Goal: Task Accomplishment & Management: Complete application form

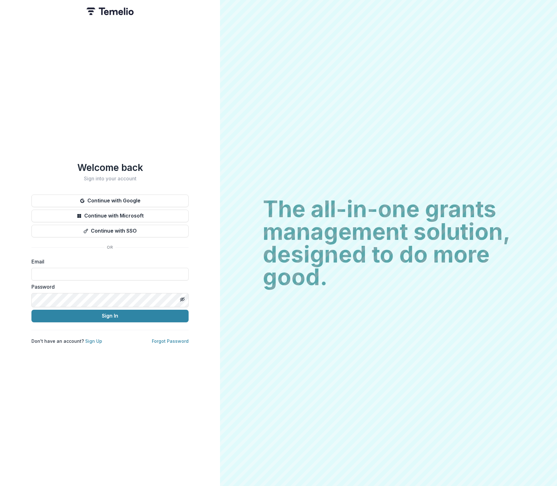
type input "**********"
click at [146, 315] on button "Sign In" at bounding box center [109, 316] width 157 height 13
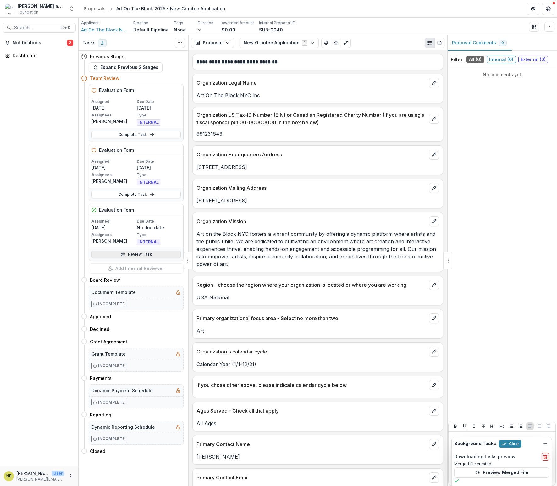
click at [125, 258] on link "Review Task" at bounding box center [136, 254] width 89 height 8
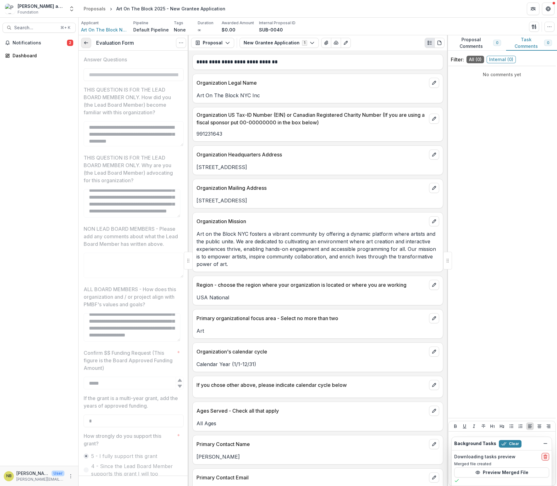
click at [84, 47] on link at bounding box center [86, 43] width 10 height 10
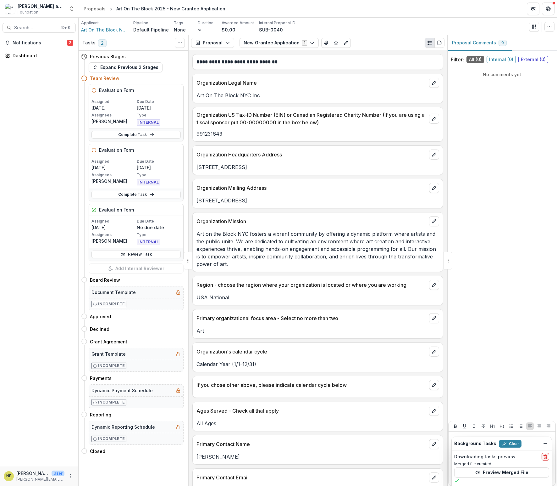
drag, startPoint x: 96, startPoint y: 99, endPoint x: 100, endPoint y: 102, distance: 5.1
click at [96, 93] on icon at bounding box center [94, 90] width 5 height 5
click at [97, 93] on icon at bounding box center [94, 90] width 5 height 5
click at [175, 45] on button "Toggle View Cancelled Tasks" at bounding box center [180, 43] width 10 height 10
click at [177, 45] on icon "Toggle View Cancelled Tasks" at bounding box center [179, 42] width 5 height 5
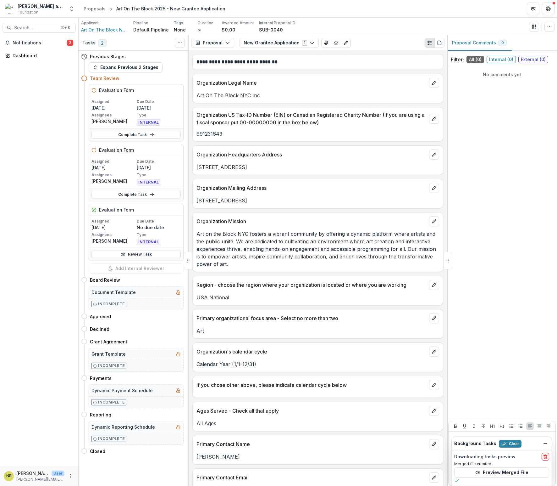
click at [96, 93] on icon at bounding box center [94, 90] width 5 height 5
click at [125, 138] on link "Complete Task" at bounding box center [136, 135] width 89 height 8
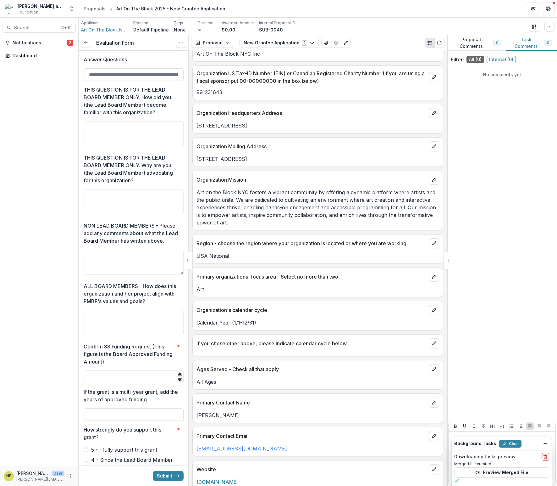
scroll to position [40, 0]
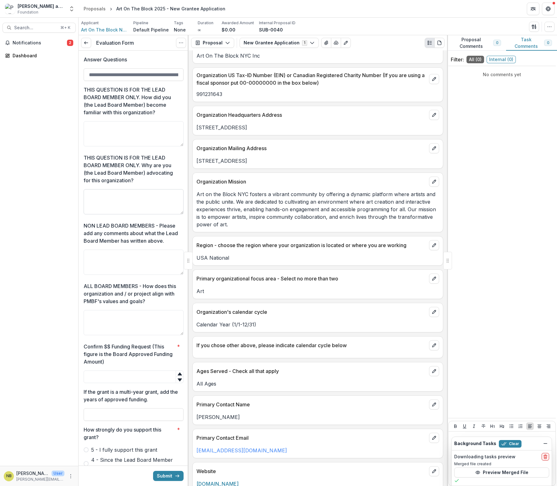
click at [101, 214] on textarea "THIS QUESTION IS FOR THE LEAD BOARD MEMBER ONLY. Why are you (the Lead Board Me…" at bounding box center [134, 201] width 100 height 25
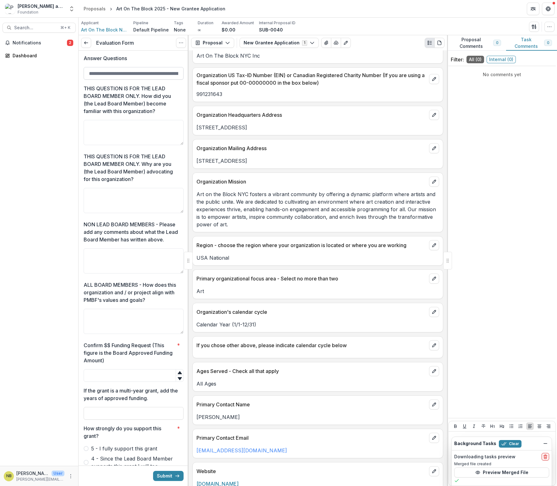
click at [171, 80] on input "Answer Questions" at bounding box center [134, 73] width 100 height 13
drag, startPoint x: 94, startPoint y: 152, endPoint x: 114, endPoint y: 151, distance: 19.5
click at [96, 145] on textarea "THIS QUESTION IS FOR THE LEAD BOARD MEMBER ONLY. How did you (the Lead Board Me…" at bounding box center [134, 132] width 100 height 25
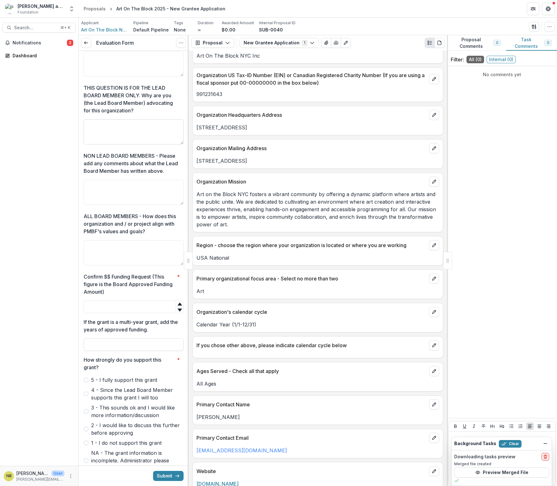
scroll to position [81, 0]
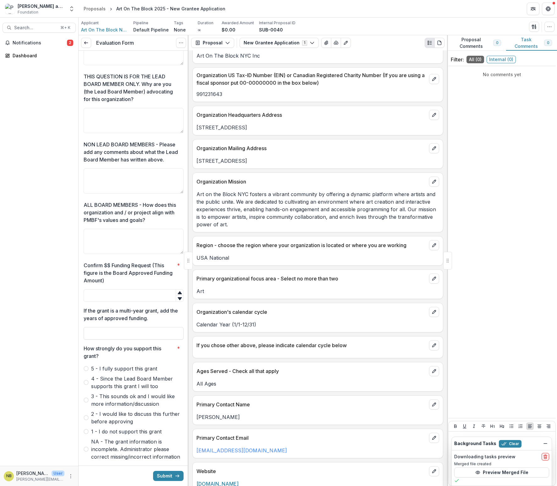
drag, startPoint x: 107, startPoint y: 224, endPoint x: 135, endPoint y: 215, distance: 29.1
click at [107, 193] on textarea "NON LEAD BOARD MEMBERS - Please add any comments about what the Lead Board Memb…" at bounding box center [134, 180] width 100 height 25
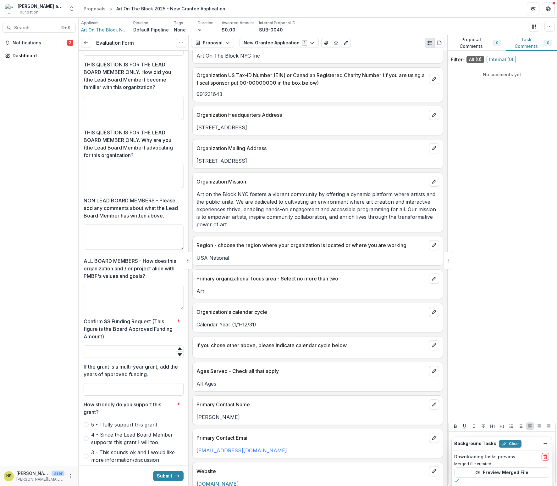
scroll to position [0, 0]
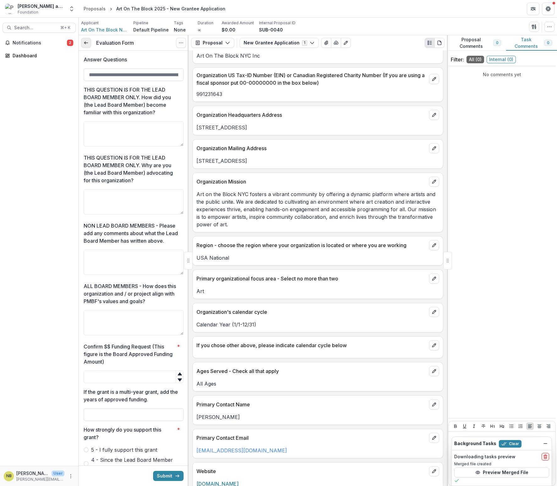
click at [84, 47] on link at bounding box center [86, 43] width 10 height 10
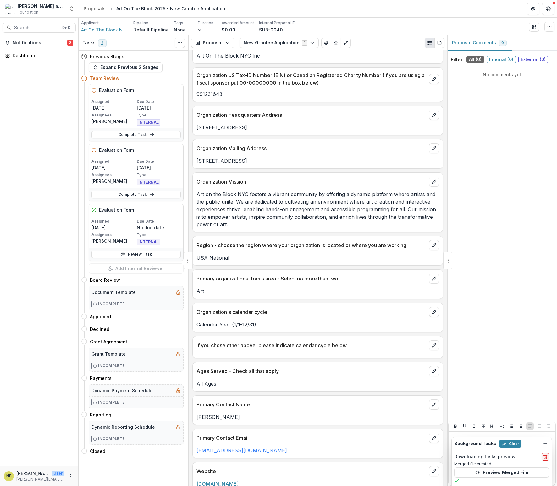
scroll to position [1, 0]
click at [124, 258] on link "Review Task" at bounding box center [136, 254] width 89 height 8
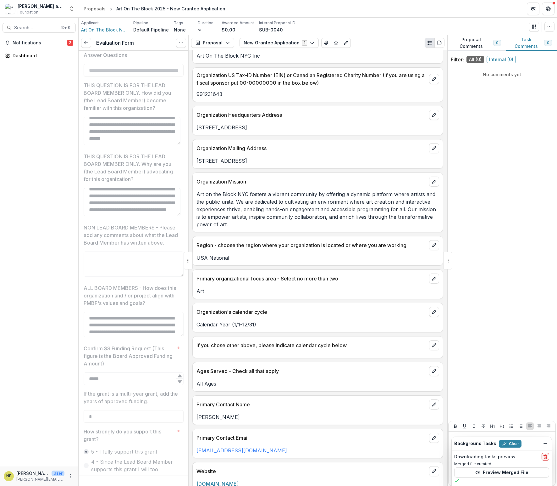
scroll to position [62, 0]
drag, startPoint x: 37, startPoint y: 109, endPoint x: 63, endPoint y: 105, distance: 26.2
click at [40, 109] on div "Notifications 2 Dashboard" at bounding box center [39, 252] width 78 height 428
click at [89, 45] on icon at bounding box center [86, 42] width 5 height 5
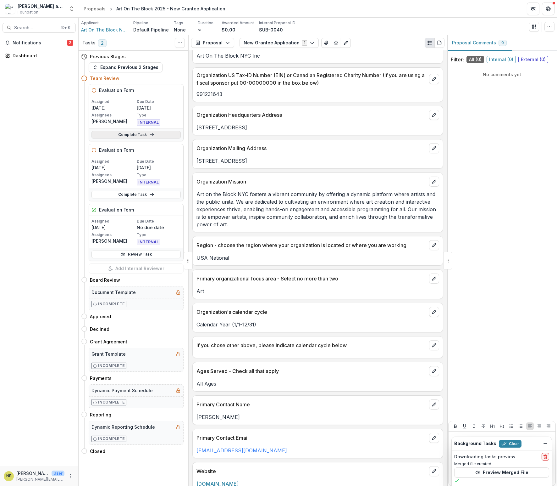
click at [143, 138] on link "Complete Task" at bounding box center [136, 135] width 89 height 8
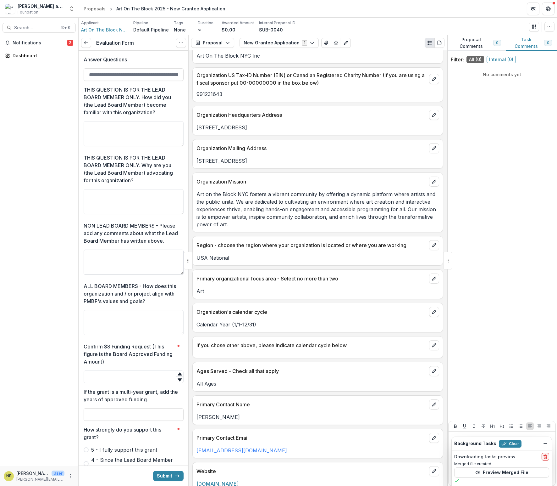
drag, startPoint x: 94, startPoint y: 311, endPoint x: 156, endPoint y: 318, distance: 62.0
click at [94, 275] on textarea "NON LEAD BOARD MEMBERS - Please add any comments about what the Lead Board Memb…" at bounding box center [134, 261] width 100 height 25
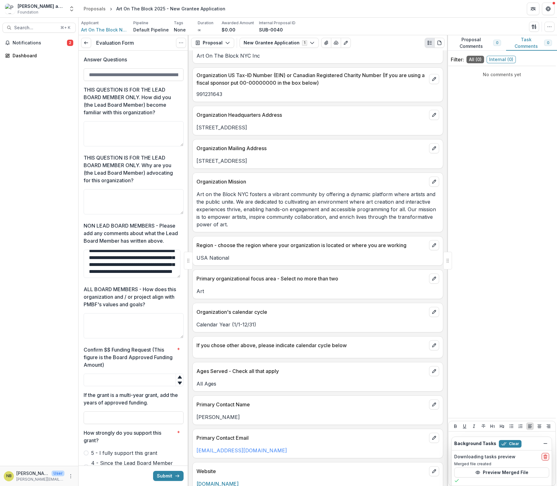
scroll to position [36, 0]
drag, startPoint x: 86, startPoint y: 314, endPoint x: 136, endPoint y: 327, distance: 51.9
click at [135, 278] on textarea "**********" at bounding box center [132, 263] width 97 height 28
type textarea "**********"
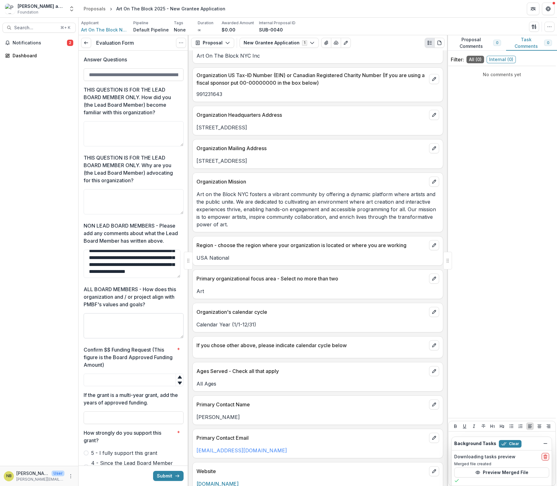
click at [117, 338] on textarea "ALL BOARD MEMBERS - How does this organization and / or project align with PMBF…" at bounding box center [134, 325] width 100 height 25
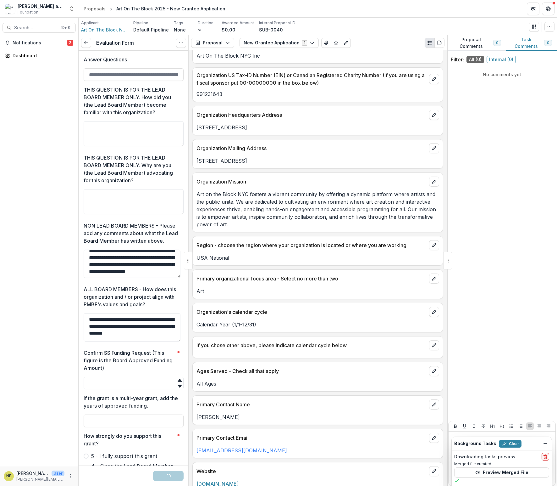
scroll to position [6, 0]
drag, startPoint x: 136, startPoint y: 402, endPoint x: 117, endPoint y: 391, distance: 22.0
click at [92, 344] on div "**********" at bounding box center [134, 314] width 100 height 59
drag, startPoint x: 121, startPoint y: 395, endPoint x: 126, endPoint y: 394, distance: 5.2
click at [95, 341] on textarea "**********" at bounding box center [132, 327] width 97 height 28
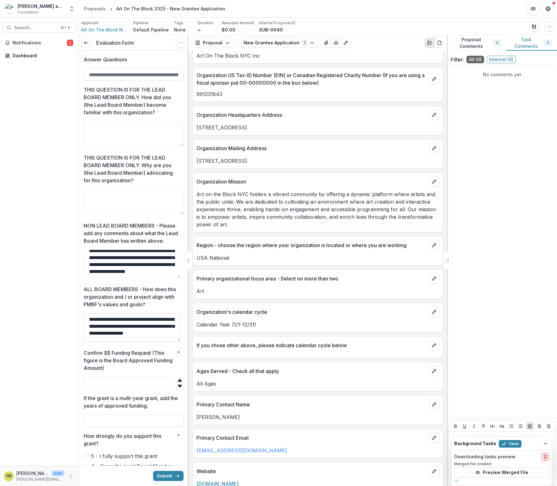
drag, startPoint x: 147, startPoint y: 387, endPoint x: 157, endPoint y: 398, distance: 14.3
click at [157, 341] on textarea "**********" at bounding box center [132, 327] width 97 height 28
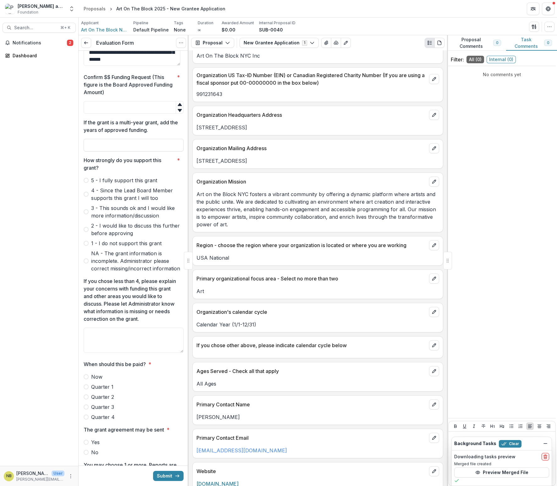
scroll to position [277, 0]
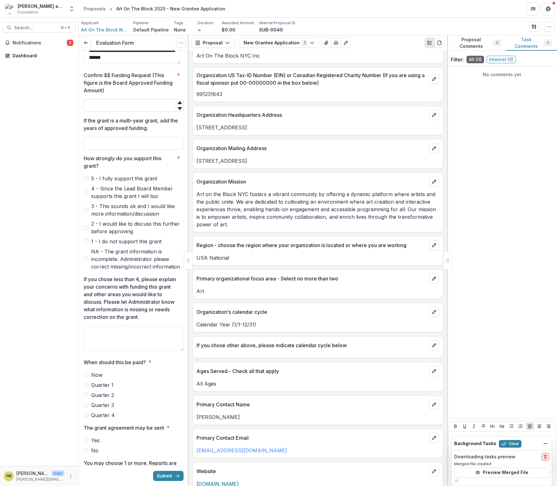
type textarea "**********"
click at [99, 112] on input "Confirm $$ Funding Request (This figure is the Board Approved Funding Amount) *" at bounding box center [134, 105] width 100 height 13
type input "*"
type input "*****"
drag, startPoint x: 136, startPoint y: 220, endPoint x: 264, endPoint y: 240, distance: 130.0
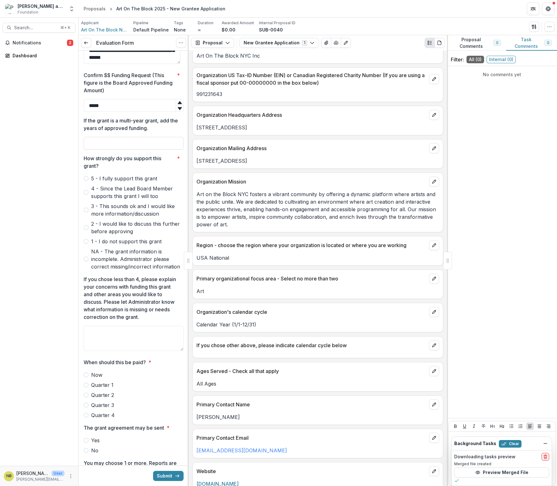
click at [136, 149] on input "If the grant is a multi-year grant, add the years of approved funding." at bounding box center [134, 143] width 100 height 13
type input "**********"
click at [91, 182] on label "5 - I fully support this grant" at bounding box center [134, 179] width 100 height 8
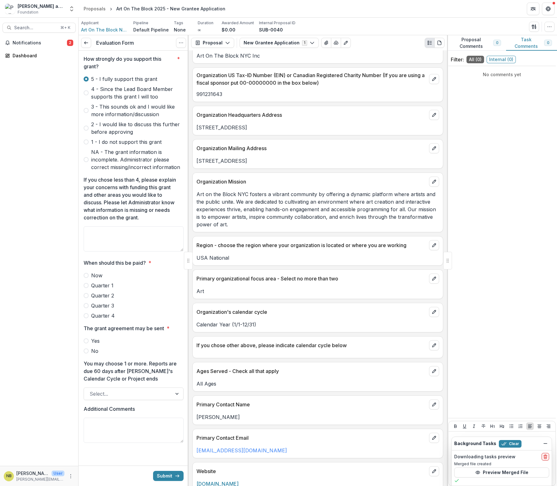
scroll to position [535, 0]
drag, startPoint x: 87, startPoint y: 235, endPoint x: 94, endPoint y: 240, distance: 8.9
click at [88, 273] on span at bounding box center [86, 275] width 5 height 5
drag, startPoint x: 91, startPoint y: 316, endPoint x: 128, endPoint y: 327, distance: 38.6
click at [91, 337] on label "Yes" at bounding box center [134, 341] width 100 height 8
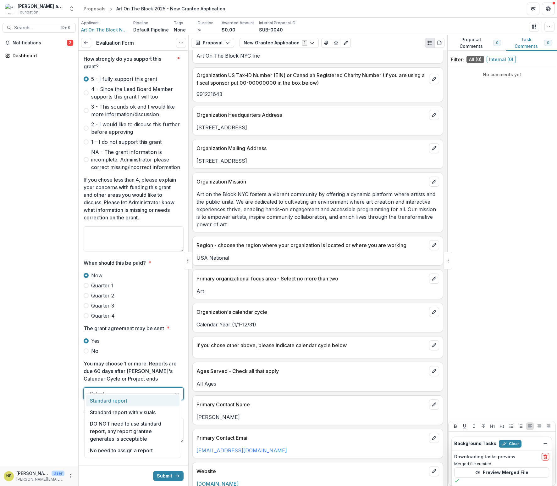
click at [174, 388] on div at bounding box center [177, 394] width 11 height 12
click at [150, 414] on div "Standard report with visuals" at bounding box center [133, 412] width 94 height 12
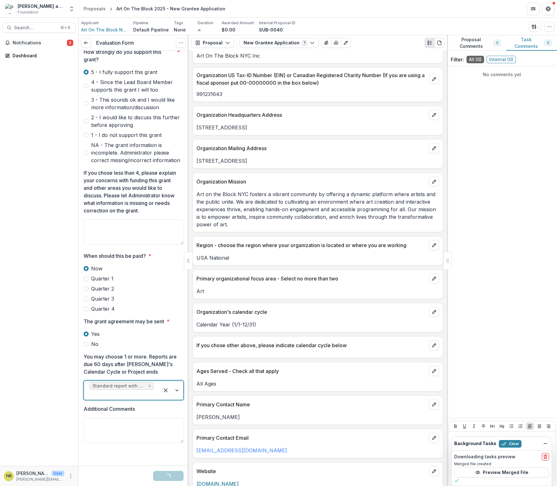
scroll to position [544, 0]
click at [161, 474] on button "Submit" at bounding box center [168, 476] width 31 height 10
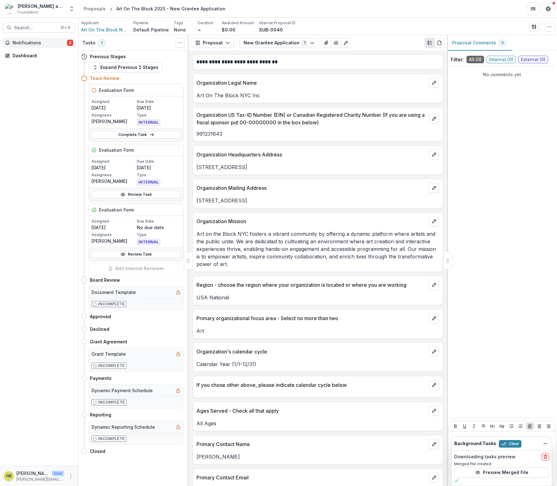
click at [67, 43] on span "2" at bounding box center [70, 43] width 6 height 6
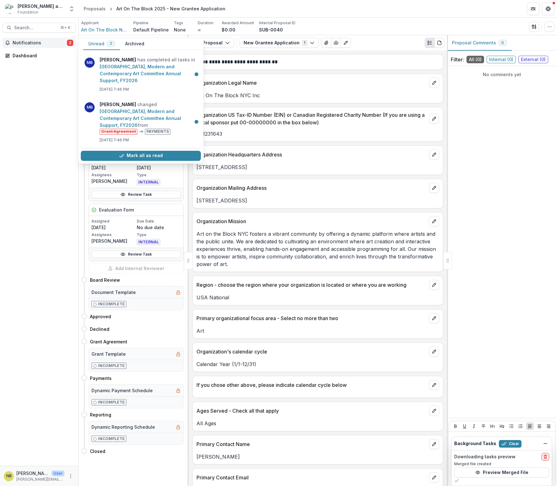
click at [43, 79] on div "Notifications 2 Unread 2 Archived MB Melissa Bemel has completed all tasks in P…" at bounding box center [39, 252] width 78 height 428
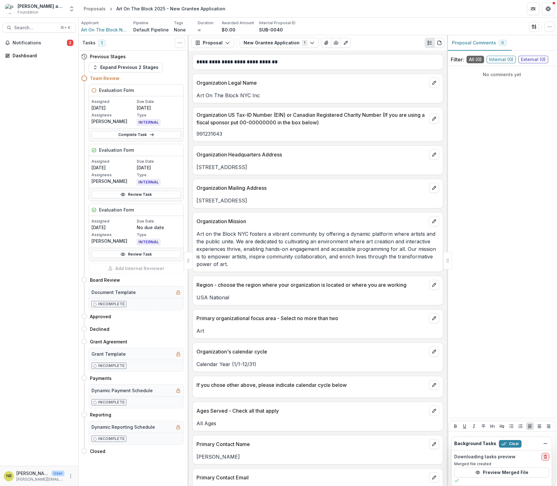
click at [106, 47] on span "1" at bounding box center [102, 43] width 8 height 8
click at [104, 47] on span "1" at bounding box center [102, 43] width 8 height 8
drag, startPoint x: 298, startPoint y: 48, endPoint x: 326, endPoint y: 53, distance: 28.0
click at [299, 48] on button "New Grantee Application 1" at bounding box center [279, 43] width 79 height 10
click at [415, 120] on div "**********" at bounding box center [318, 267] width 259 height 435
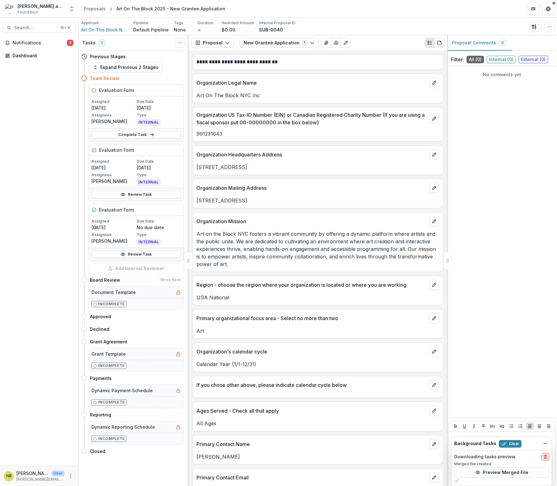
scroll to position [73, 0]
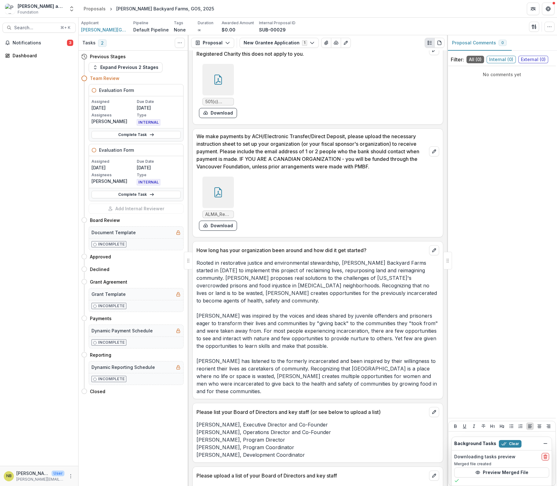
scroll to position [587, 0]
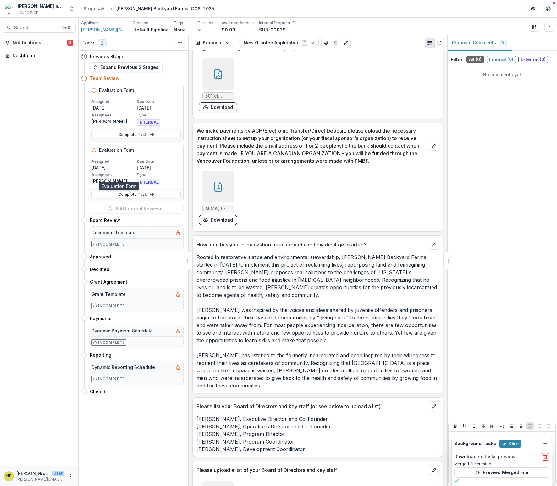
click at [134, 153] on h5 "Evaluation Form" at bounding box center [116, 150] width 35 height 7
click at [96, 153] on icon at bounding box center [94, 150] width 5 height 5
click at [121, 153] on h5 "Evaluation Form" at bounding box center [116, 150] width 35 height 7
click at [94, 153] on icon at bounding box center [94, 150] width 5 height 5
click at [117, 198] on link "Complete Task" at bounding box center [136, 195] width 89 height 8
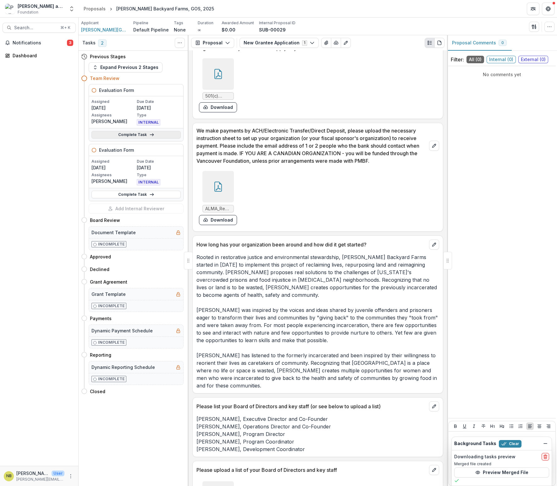
click at [147, 138] on link "Complete Task" at bounding box center [136, 135] width 89 height 8
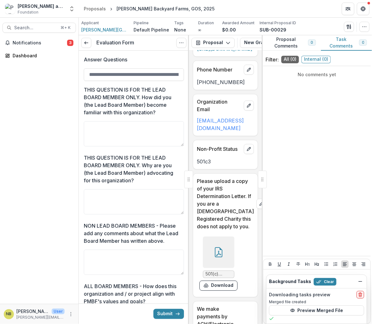
scroll to position [802, 0]
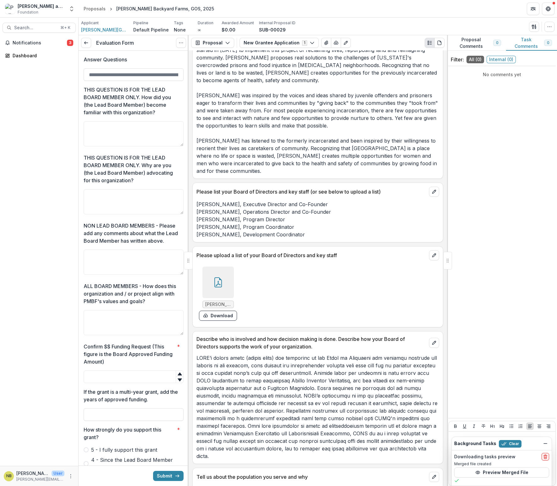
click at [307, 175] on p "Rooted in restorative justice and environmental stewardship, ALMA Backyard Farm…" at bounding box center [318, 107] width 243 height 136
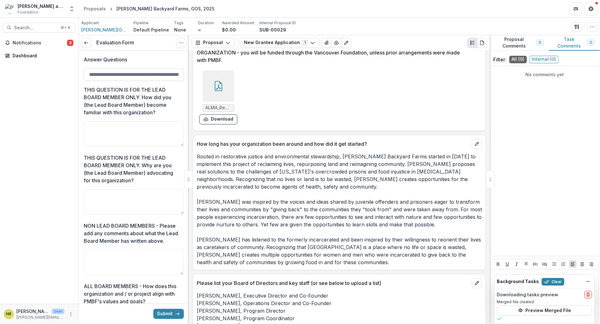
scroll to position [686, 0]
drag, startPoint x: 257, startPoint y: 173, endPoint x: 312, endPoint y: 177, distance: 55.2
click at [312, 177] on p "Rooted in restorative justice and environmental stewardship, ALMA Backyard Farm…" at bounding box center [339, 210] width 285 height 113
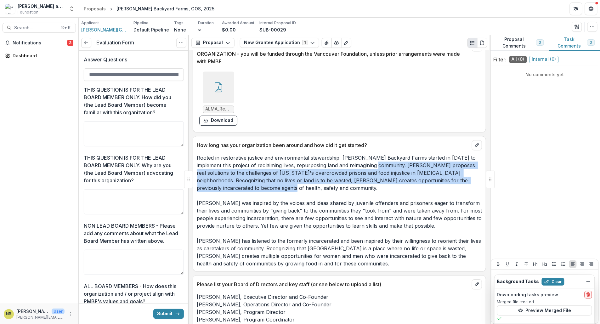
drag, startPoint x: 372, startPoint y: 171, endPoint x: 400, endPoint y: 192, distance: 35.7
click at [400, 192] on p "Rooted in restorative justice and environmental stewardship, ALMA Backyard Farm…" at bounding box center [339, 210] width 285 height 113
click at [479, 145] on button "edit" at bounding box center [477, 145] width 10 height 10
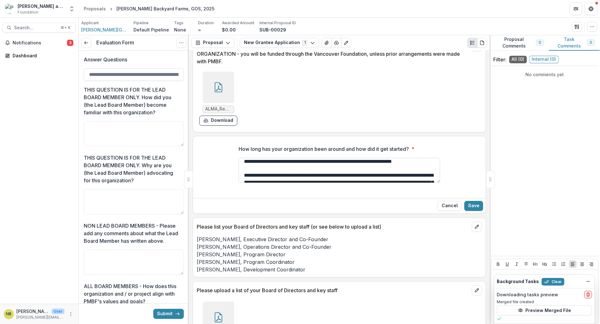
scroll to position [36, 0]
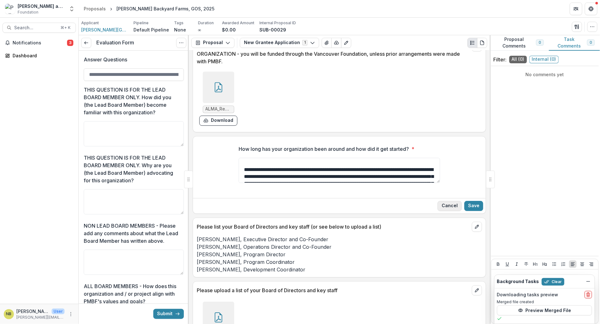
click at [450, 206] on button "Cancel" at bounding box center [449, 206] width 24 height 10
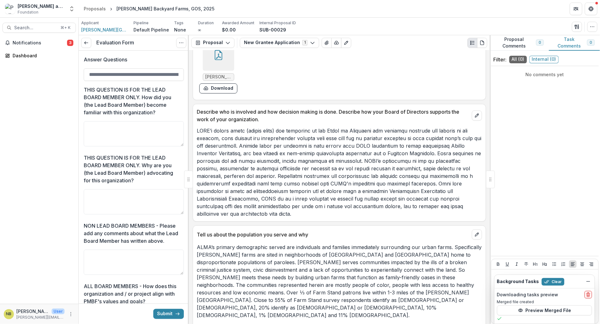
scroll to position [1011, 0]
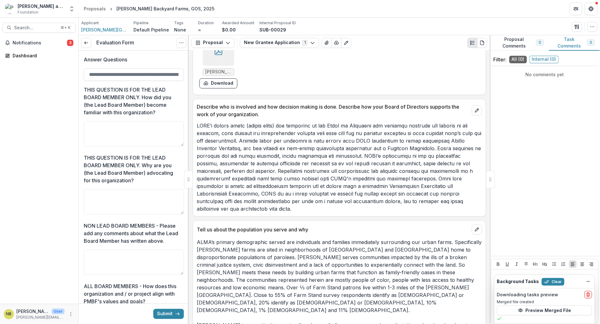
click at [227, 75] on span "ALMA Board of Directors 2025.xlsx - ALMA Board List 2025(4).pdf" at bounding box center [218, 71] width 26 height 5
click at [215, 88] on button "Download" at bounding box center [218, 83] width 38 height 10
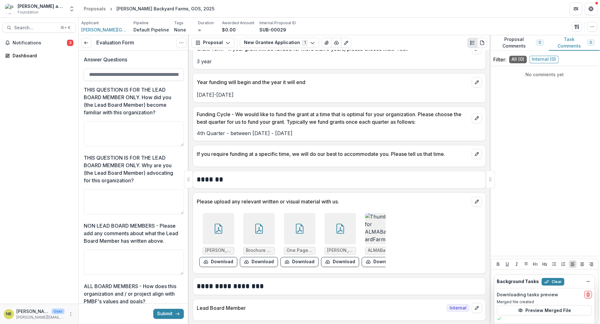
scroll to position [2342, 0]
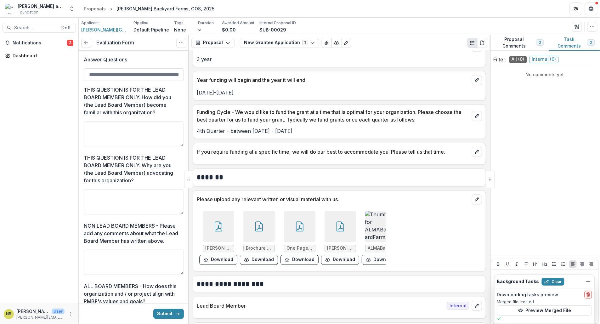
click at [379, 210] on img at bounding box center [380, 225] width 31 height 31
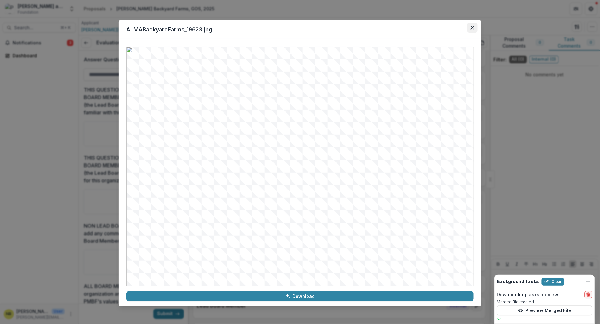
click at [470, 30] on button "Close" at bounding box center [472, 28] width 10 height 10
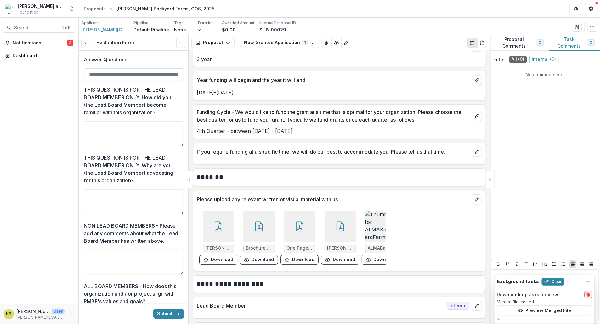
click at [333, 245] on span "ALMA Spring 2025 Newsletter.pdf" at bounding box center [340, 247] width 26 height 5
click at [339, 245] on span "ALMA Spring 2025 Newsletter.pdf" at bounding box center [340, 247] width 26 height 5
click at [338, 225] on icon at bounding box center [340, 227] width 5 height 5
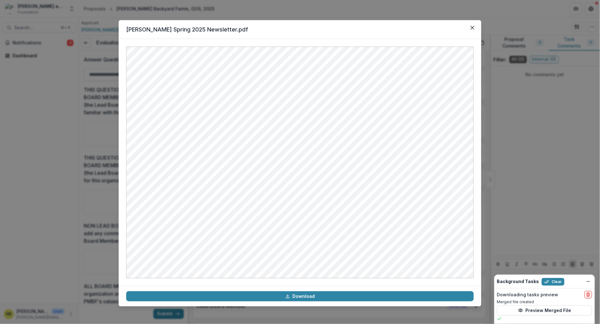
drag, startPoint x: 471, startPoint y: 27, endPoint x: 494, endPoint y: 24, distance: 22.5
click at [473, 27] on icon "Close" at bounding box center [472, 28] width 4 height 4
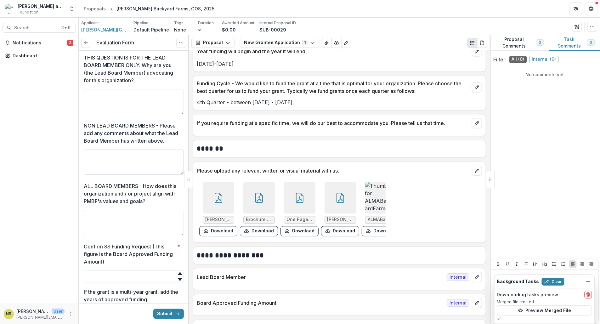
scroll to position [102, 0]
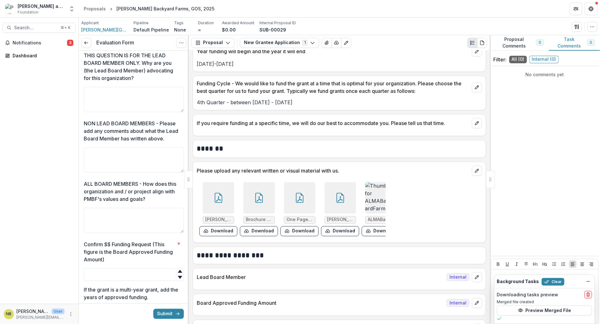
drag, startPoint x: 95, startPoint y: 150, endPoint x: 189, endPoint y: 154, distance: 94.5
click at [96, 151] on textarea "NON LEAD BOARD MEMBERS - Please add any comments about what the Lead Board Memb…" at bounding box center [134, 159] width 100 height 25
click at [111, 153] on textarea "**********" at bounding box center [134, 158] width 100 height 25
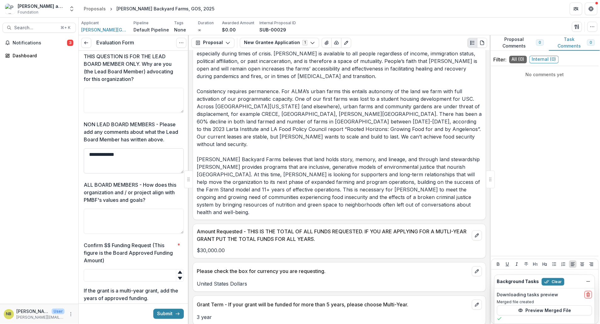
scroll to position [101, 0]
drag, startPoint x: 132, startPoint y: 156, endPoint x: 32, endPoint y: 148, distance: 100.0
click at [32, 148] on main "**********" at bounding box center [300, 171] width 600 height 306
click at [99, 165] on textarea "**********" at bounding box center [134, 160] width 100 height 25
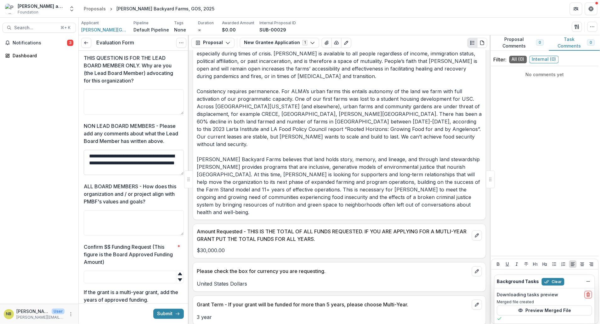
scroll to position [99, 0]
click at [147, 168] on textarea "**********" at bounding box center [134, 163] width 100 height 25
drag, startPoint x: 94, startPoint y: 170, endPoint x: 81, endPoint y: 169, distance: 13.9
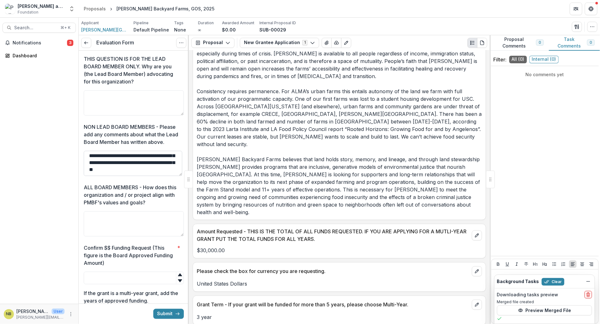
click at [164, 169] on textarea "**********" at bounding box center [133, 163] width 98 height 25
click at [118, 163] on textarea "**********" at bounding box center [133, 163] width 98 height 25
type textarea "**********"
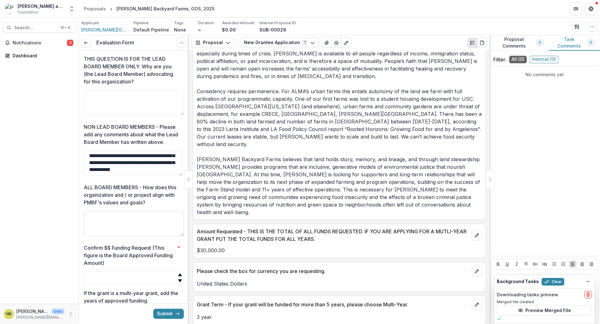
click at [99, 215] on textarea "ALL BOARD MEMBERS - How does this organization and / or project align with PMBF…" at bounding box center [134, 223] width 100 height 25
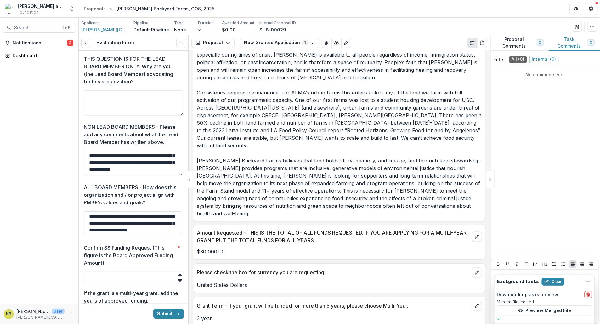
drag, startPoint x: 146, startPoint y: 223, endPoint x: 164, endPoint y: 229, distance: 18.7
click at [164, 229] on textarea "**********" at bounding box center [133, 223] width 98 height 25
type textarea "**********"
click at [118, 273] on input "Confirm $$ Funding Request (This figure is the Board Approved Funding Amount) *" at bounding box center [134, 277] width 100 height 13
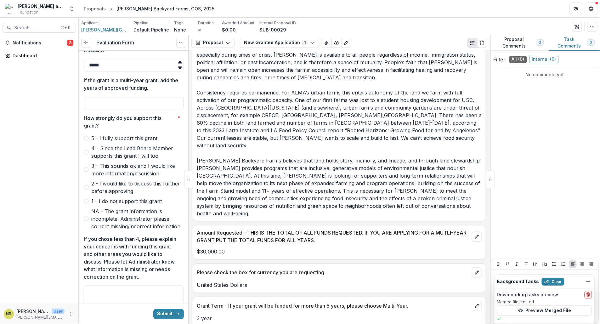
scroll to position [322, 0]
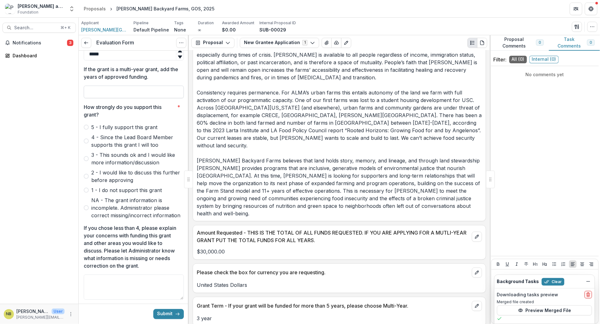
type input "*****"
click at [100, 88] on input "If the grant is a multi-year grant, add the years of approved funding." at bounding box center [134, 92] width 100 height 13
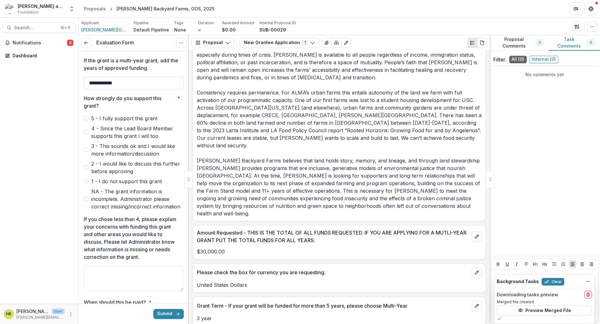
type input "**********"
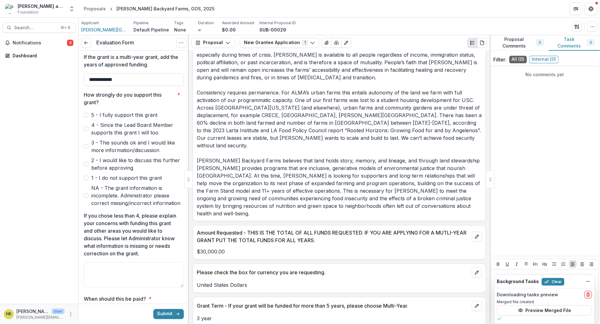
click at [86, 113] on label "5 - I fully support this grant" at bounding box center [134, 115] width 100 height 8
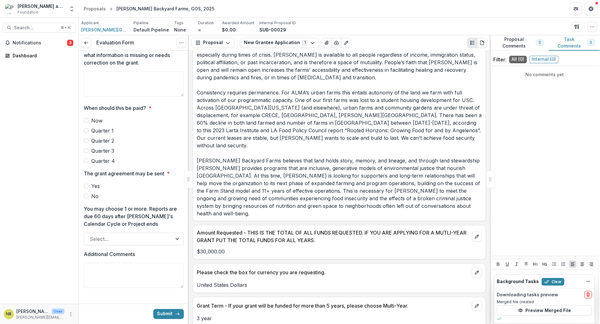
scroll to position [525, 0]
drag, startPoint x: 87, startPoint y: 115, endPoint x: 96, endPoint y: 144, distance: 30.2
click at [88, 118] on span at bounding box center [86, 120] width 5 height 5
drag, startPoint x: 87, startPoint y: 180, endPoint x: 219, endPoint y: 206, distance: 134.6
click at [87, 184] on span at bounding box center [86, 186] width 5 height 5
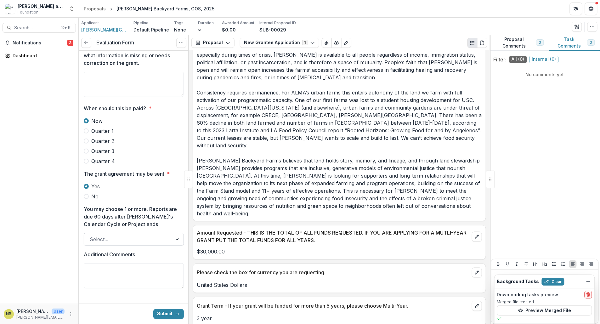
click at [175, 233] on div at bounding box center [177, 239] width 11 height 12
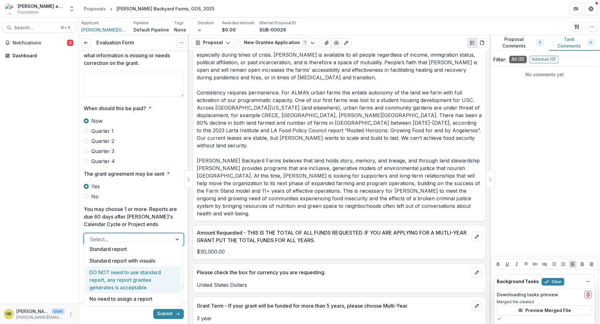
click at [141, 273] on div "DO NOT need to use standard report, any report grantee generates is acceptable" at bounding box center [132, 279] width 95 height 27
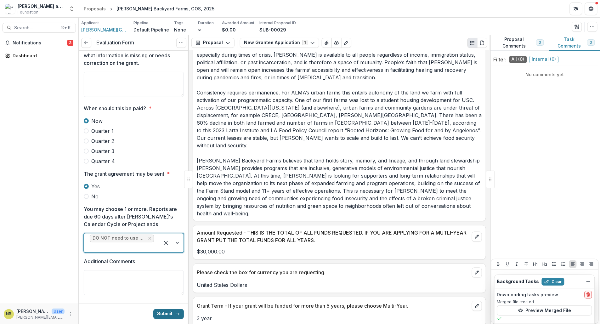
click at [175, 315] on icon "submit" at bounding box center [177, 313] width 5 height 5
